Goal: Information Seeking & Learning: Learn about a topic

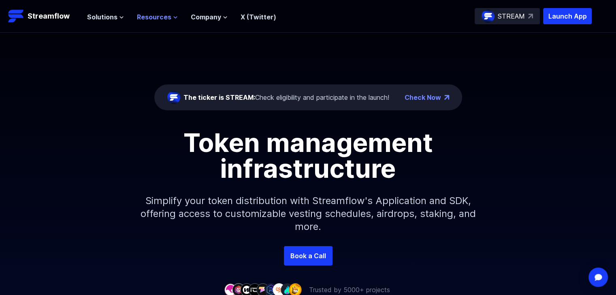
click at [170, 12] on button "Resources" at bounding box center [157, 17] width 41 height 10
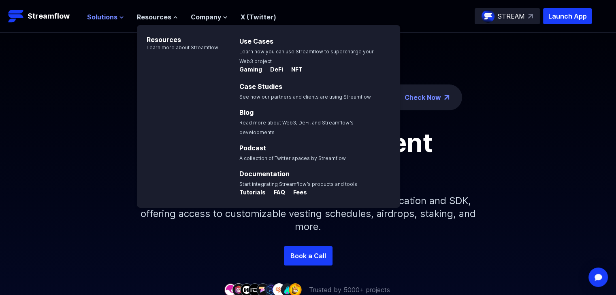
click at [115, 18] on span "Solutions" at bounding box center [102, 17] width 30 height 10
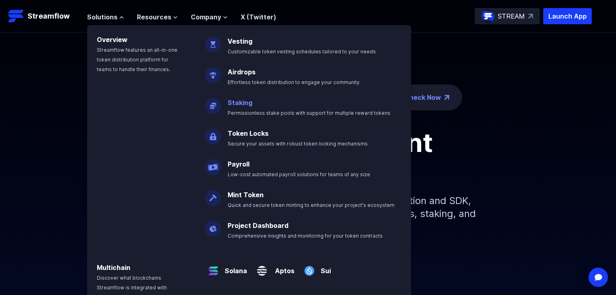
click at [236, 100] on link "Staking" at bounding box center [239, 103] width 25 height 8
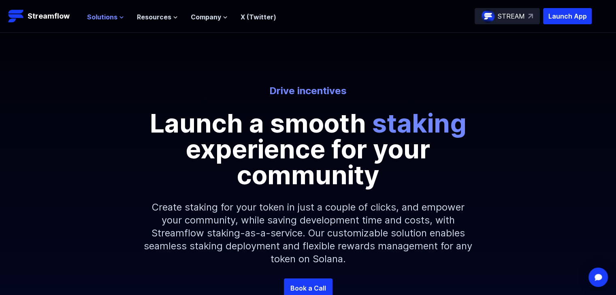
click at [114, 17] on span "Solutions" at bounding box center [102, 17] width 30 height 10
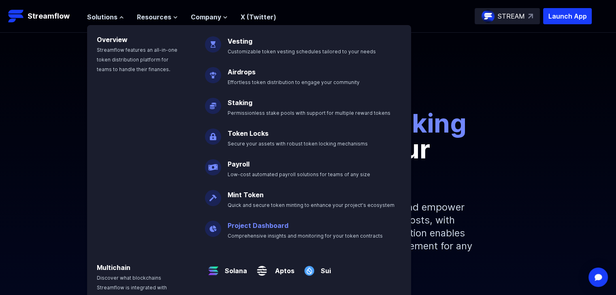
click at [259, 229] on link "Project Dashboard" at bounding box center [257, 226] width 61 height 8
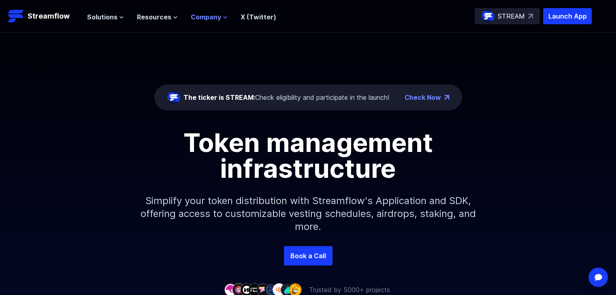
click at [207, 17] on span "Company" at bounding box center [206, 17] width 30 height 10
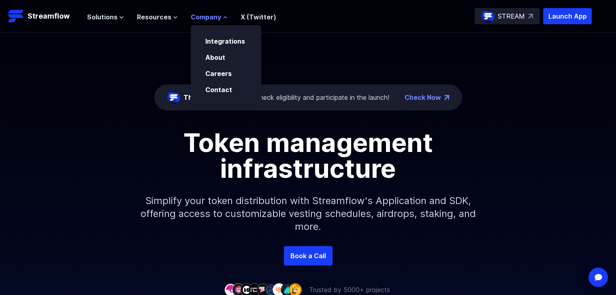
click at [207, 17] on span "Company" at bounding box center [206, 17] width 30 height 10
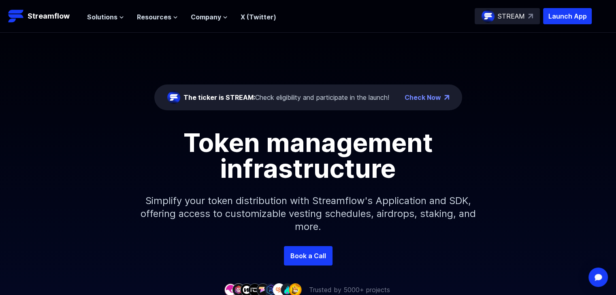
click at [518, 18] on p "STREAM" at bounding box center [510, 16] width 27 height 10
click at [102, 19] on span "Solutions" at bounding box center [102, 17] width 30 height 10
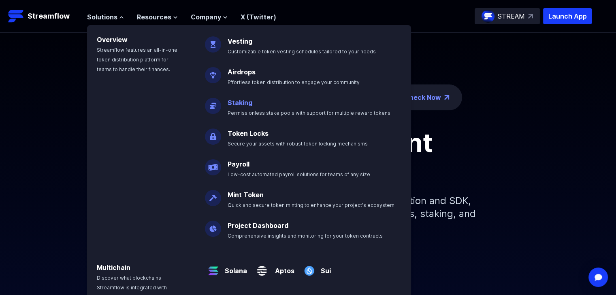
click at [237, 102] on link "Staking" at bounding box center [239, 103] width 25 height 8
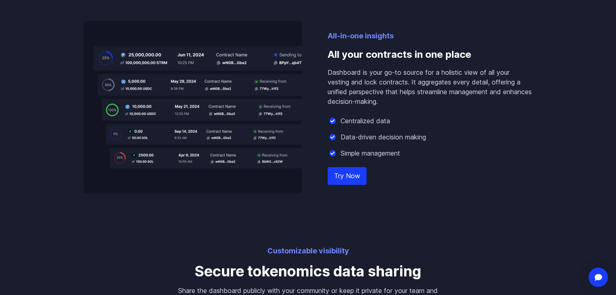
scroll to position [989, 0]
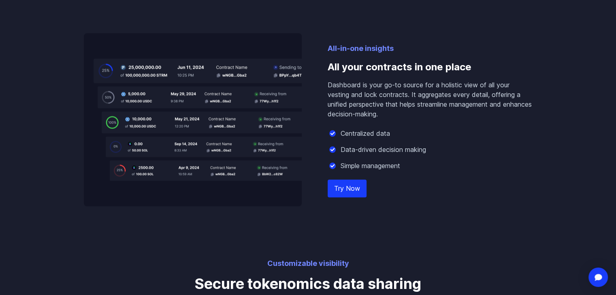
click at [344, 189] on link "Try Now" at bounding box center [346, 189] width 39 height 18
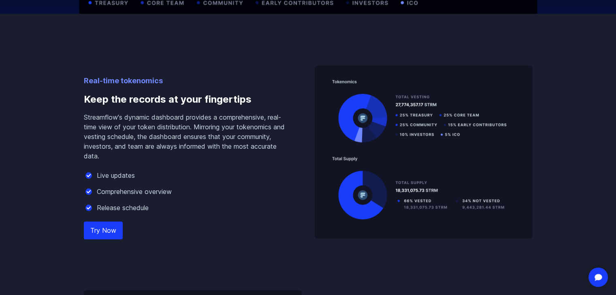
scroll to position [732, 0]
